Goal: Information Seeking & Learning: Learn about a topic

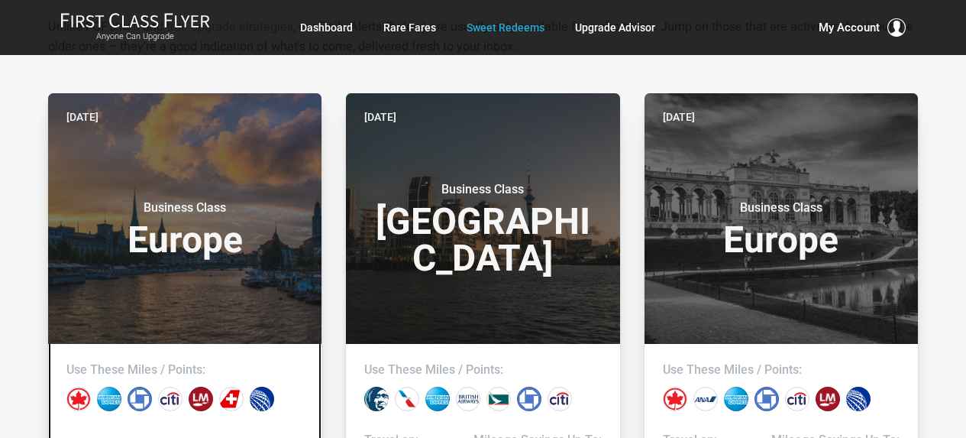
scroll to position [382, 0]
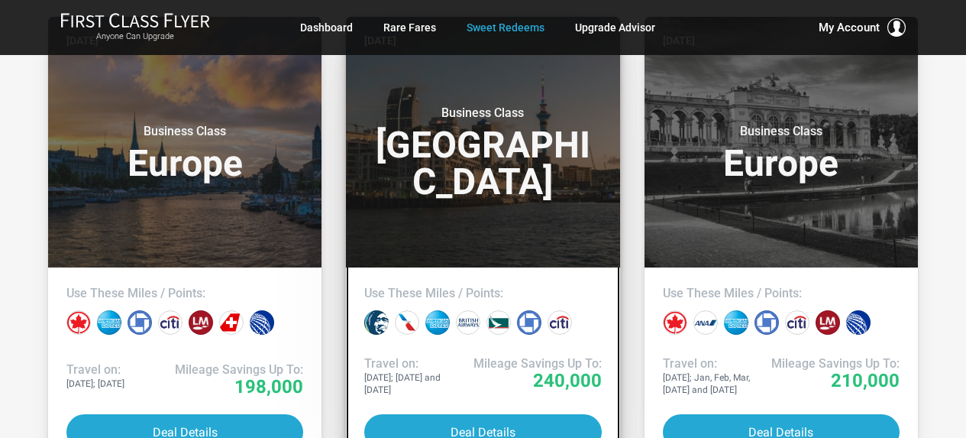
click at [435, 179] on h3 "Business Class South Pacific" at bounding box center [482, 152] width 237 height 95
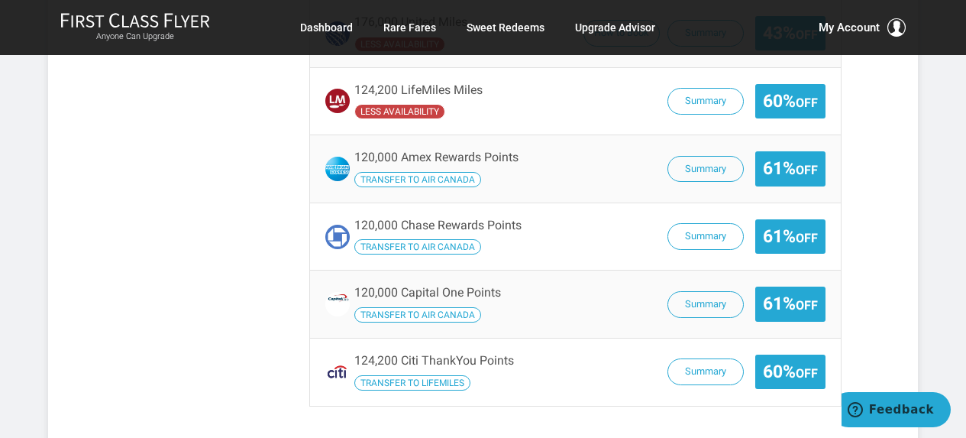
scroll to position [2367, 0]
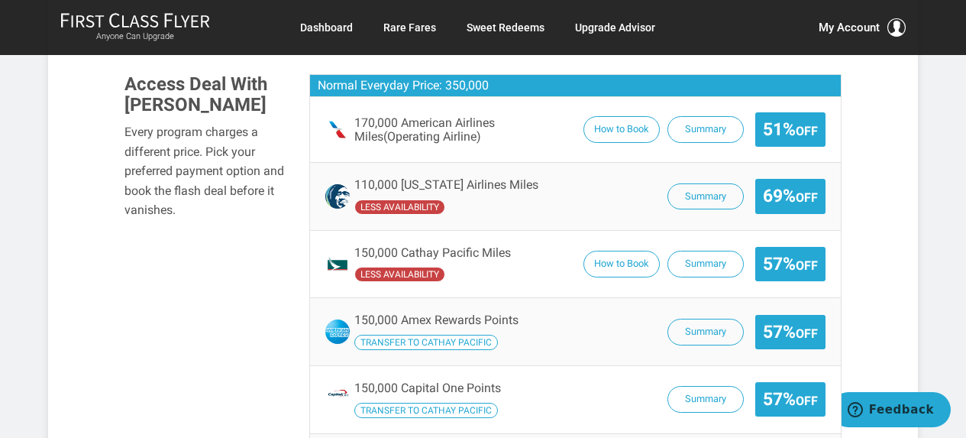
scroll to position [865, 0]
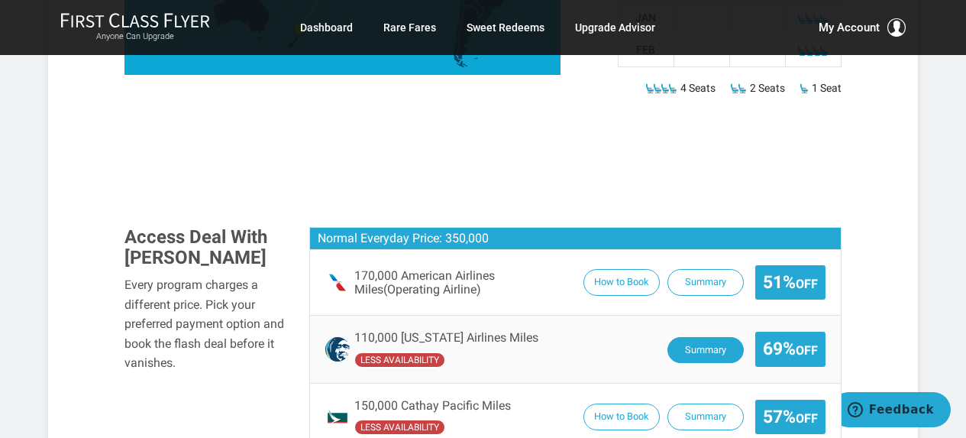
click at [719, 337] on button "Summary" at bounding box center [705, 350] width 76 height 27
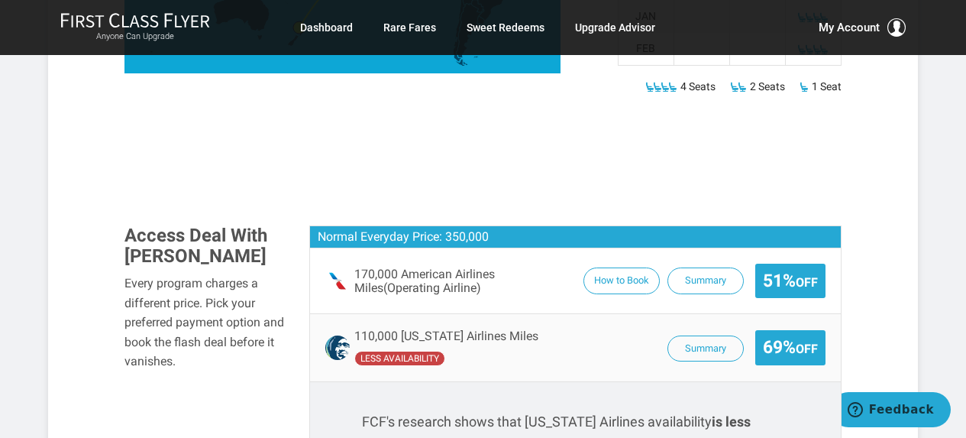
scroll to position [1018, 0]
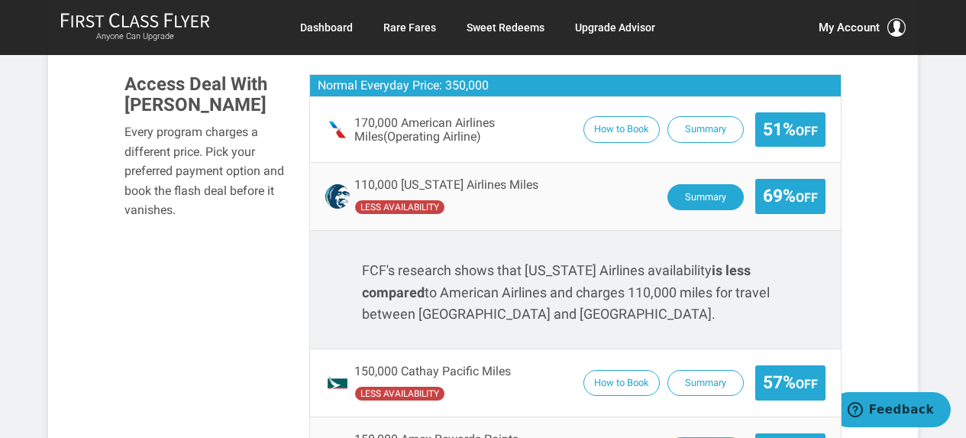
click at [689, 184] on button "Summary" at bounding box center [705, 197] width 76 height 27
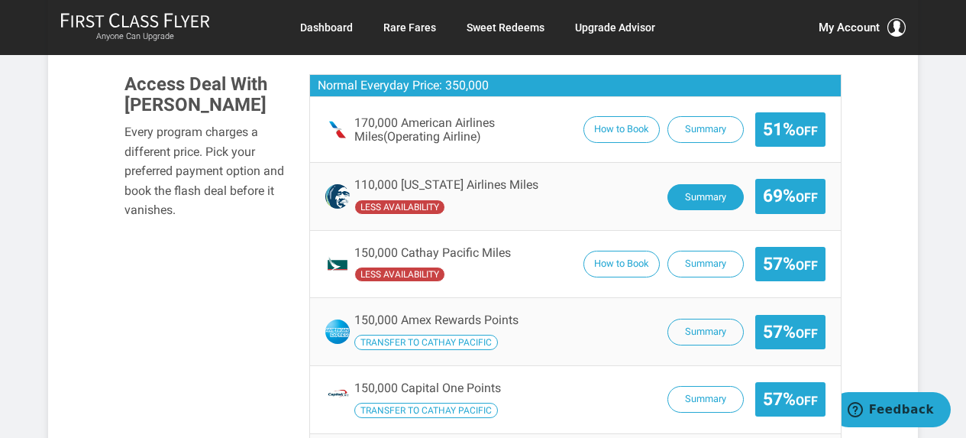
click at [689, 184] on button "Summary" at bounding box center [705, 197] width 76 height 27
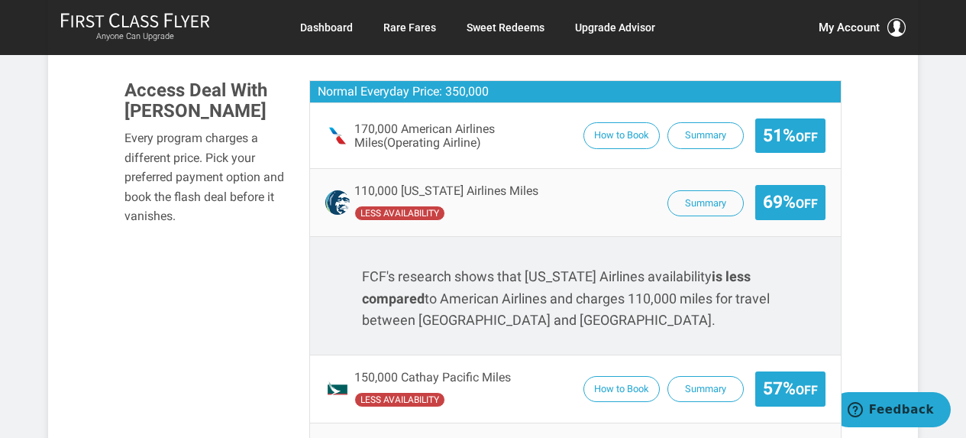
scroll to position [942, 0]
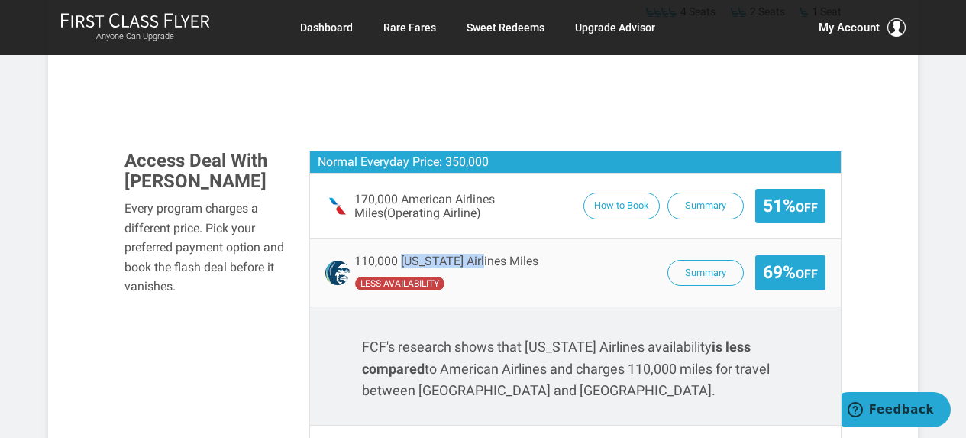
drag, startPoint x: 403, startPoint y: 219, endPoint x: 475, endPoint y: 222, distance: 71.8
click at [482, 254] on span "110,000 [US_STATE] Airlines Miles" at bounding box center [446, 261] width 184 height 14
